Goal: Navigation & Orientation: Find specific page/section

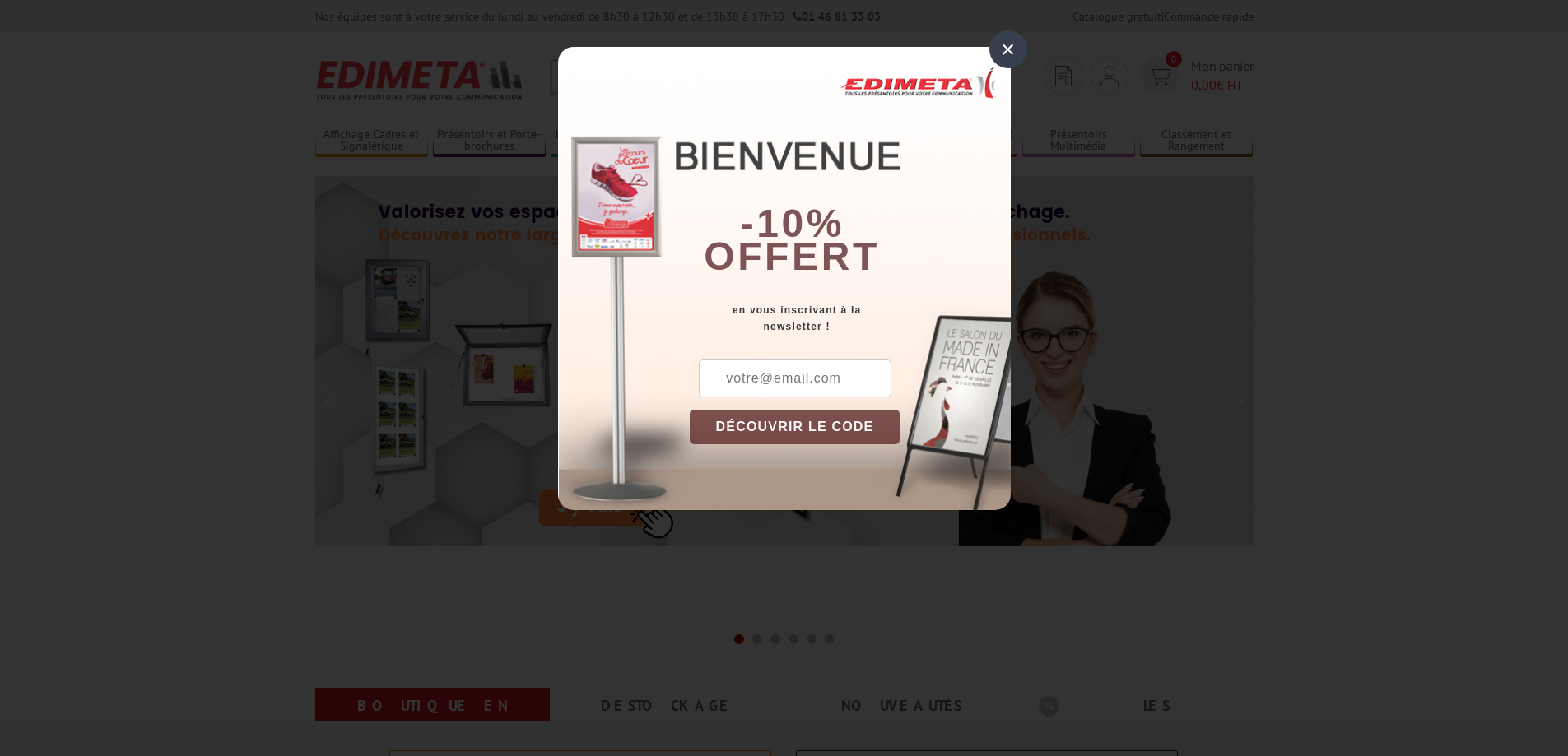
click at [1005, 54] on div "×" at bounding box center [1009, 49] width 38 height 38
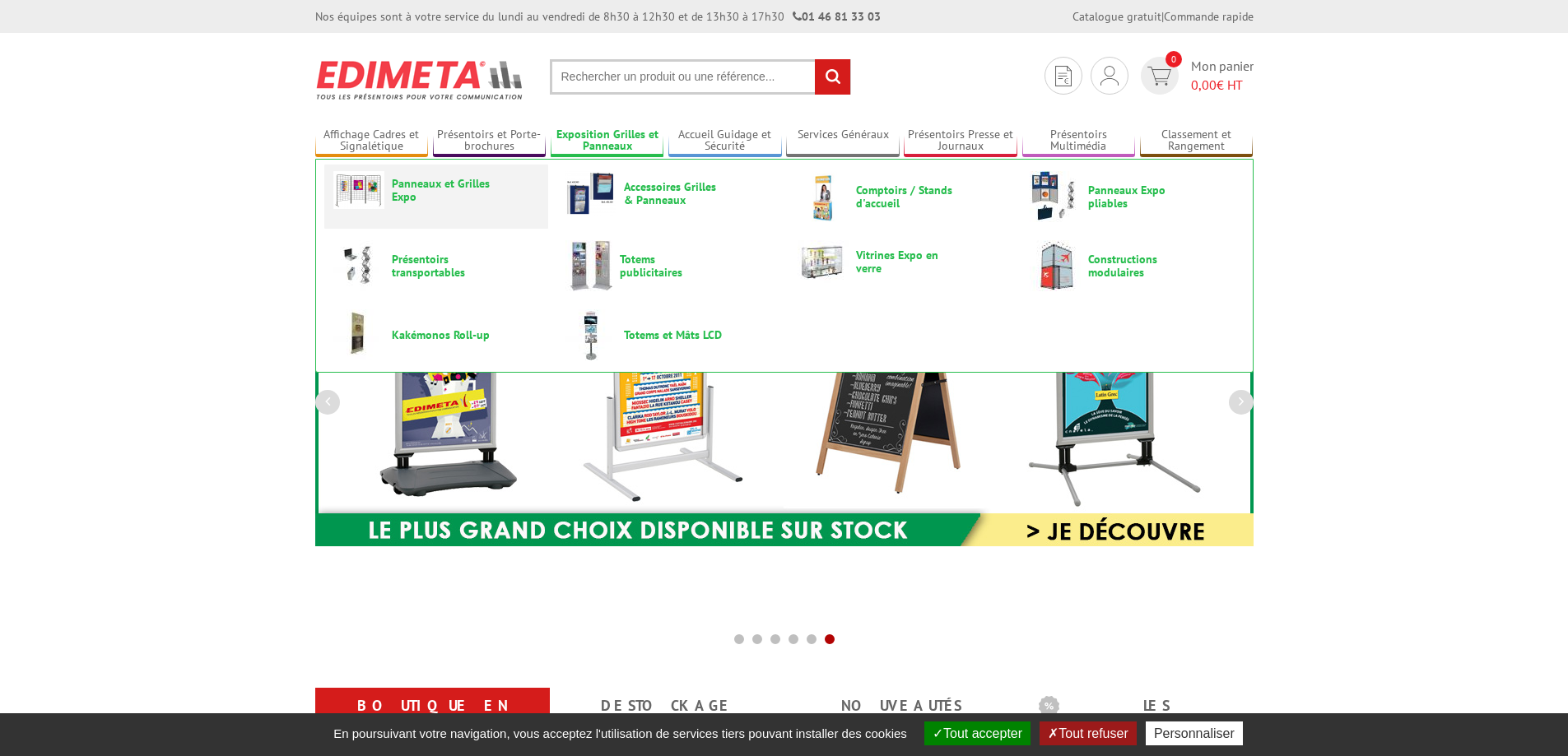
click at [443, 189] on span "Panneaux et Grilles Expo" at bounding box center [440, 190] width 99 height 26
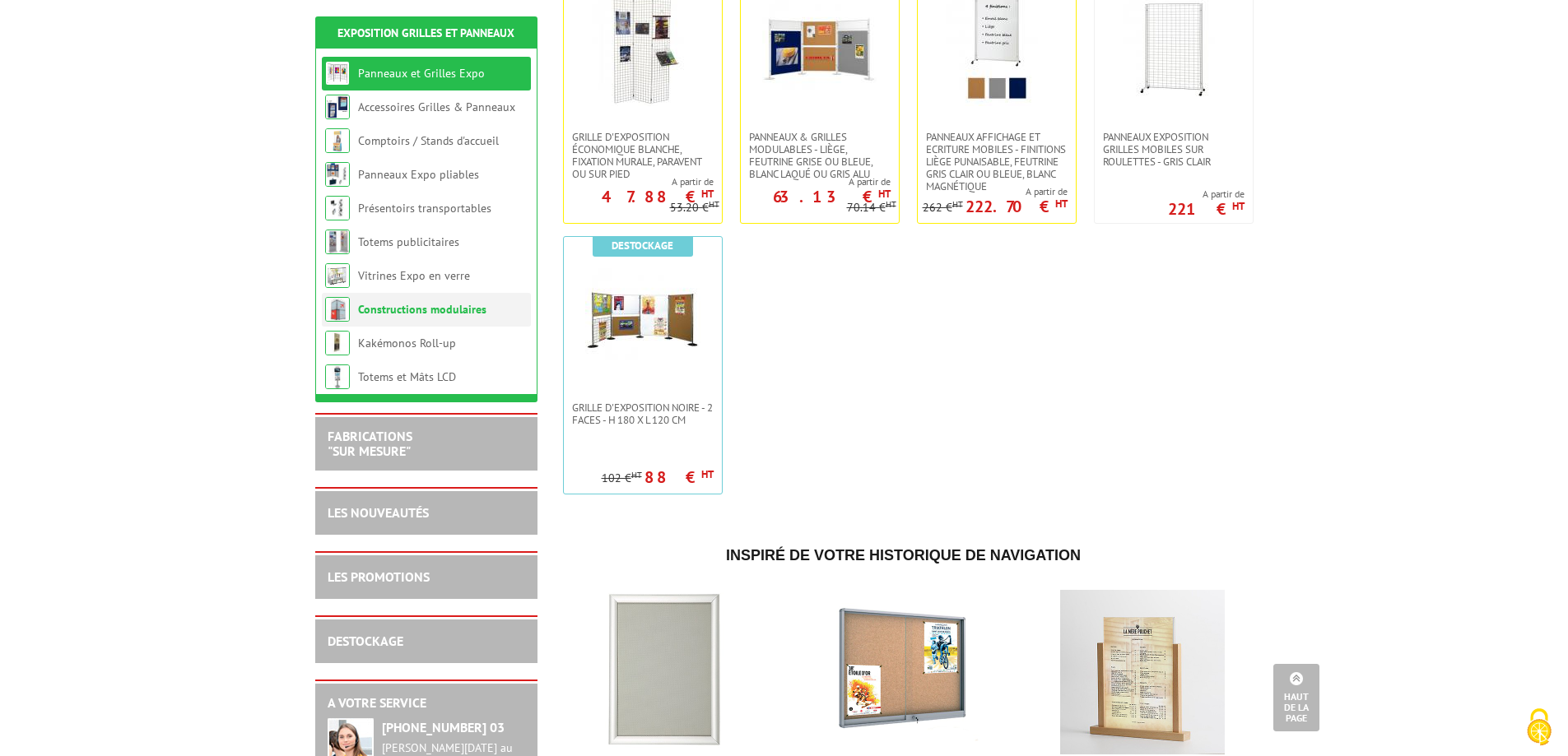
scroll to position [614, 0]
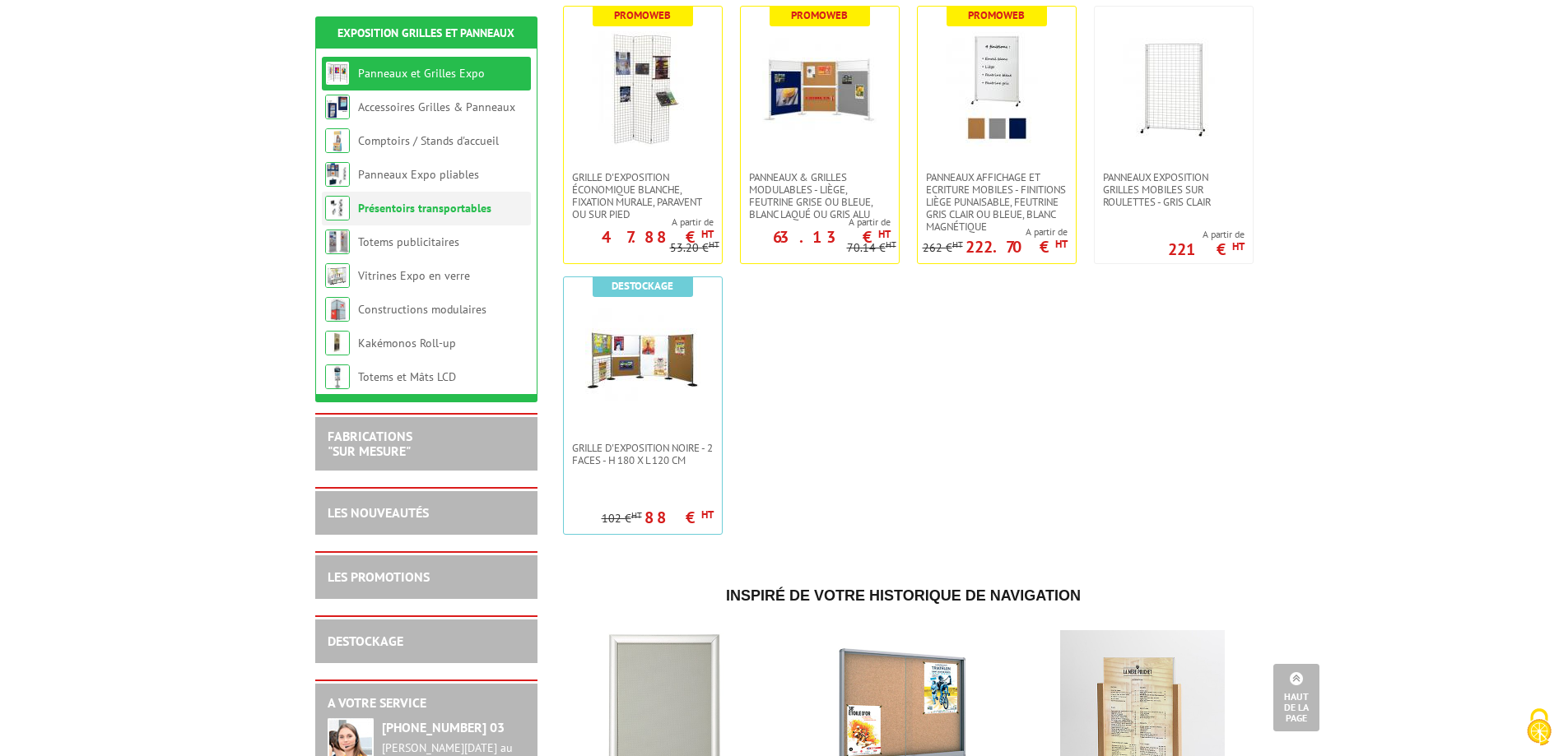
click at [439, 217] on li "Présentoirs transportables" at bounding box center [425, 209] width 209 height 34
click at [444, 176] on link "Panneaux Expo pliables" at bounding box center [418, 174] width 120 height 15
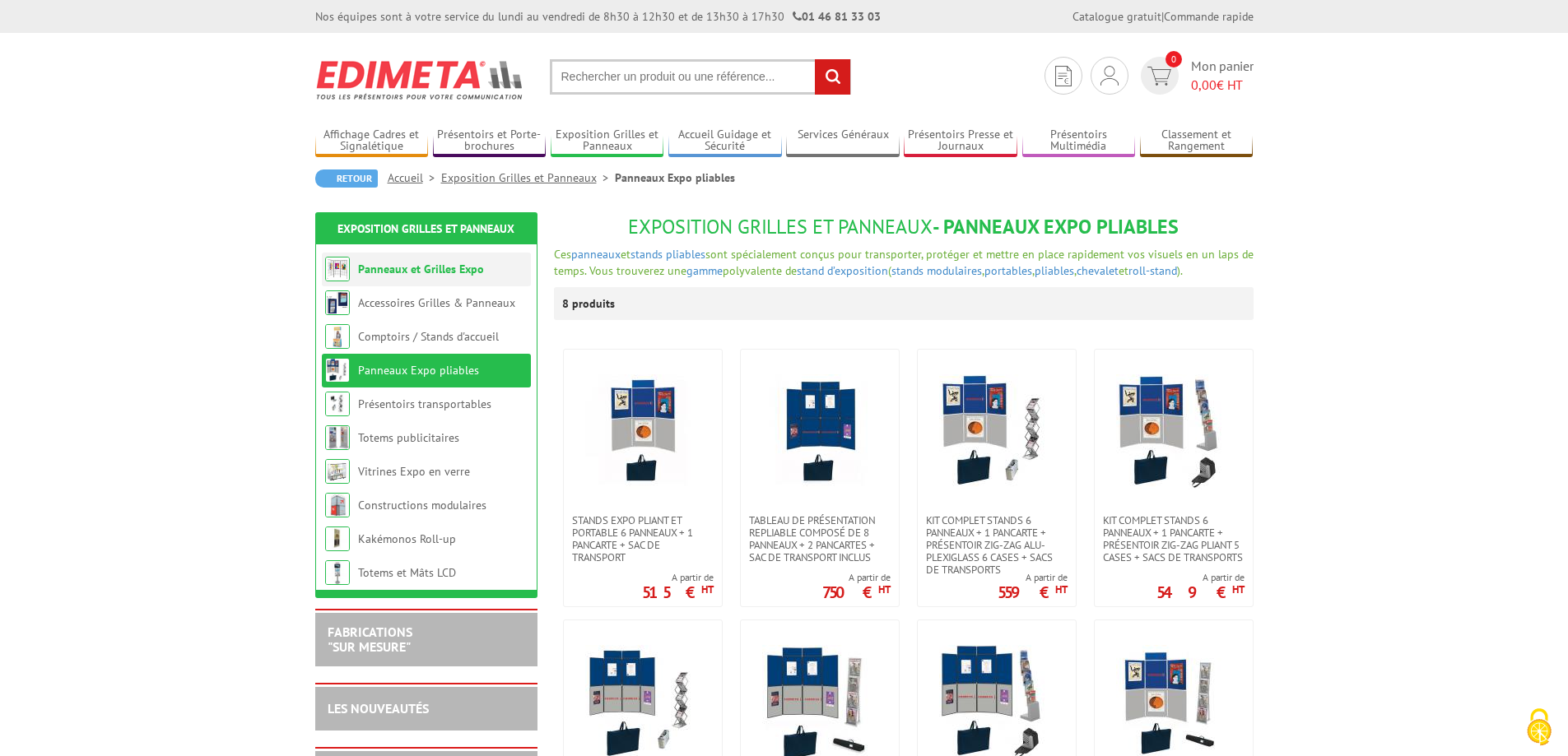
click at [448, 271] on link "Panneaux et Grilles Expo" at bounding box center [421, 269] width 126 height 15
